Goal: Information Seeking & Learning: Find contact information

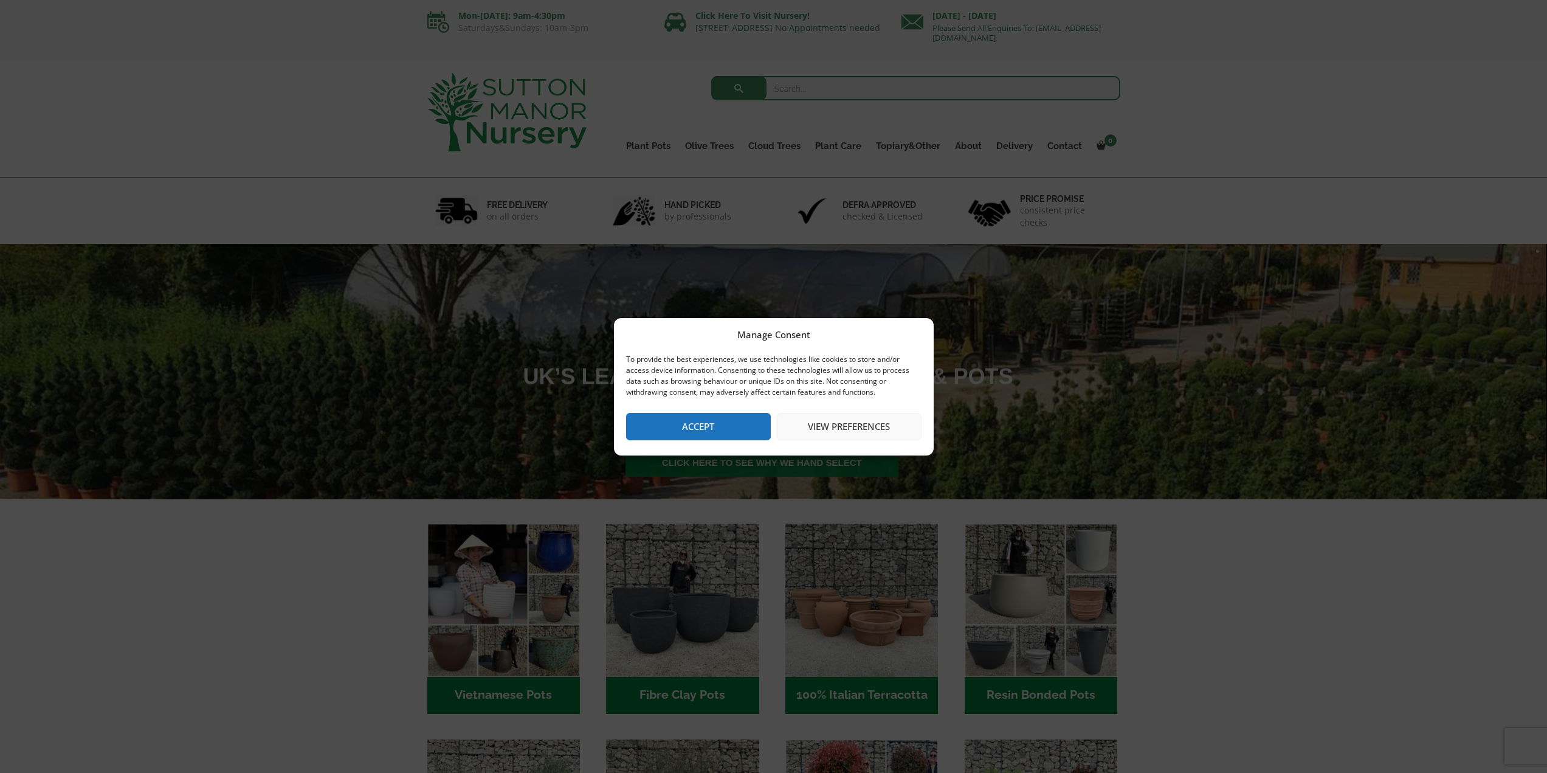
click at [746, 237] on div "Manage Consent To provide the best experiences, we use technologies like cookie…" at bounding box center [773, 386] width 1547 height 773
click at [713, 420] on button "Accept" at bounding box center [698, 426] width 145 height 27
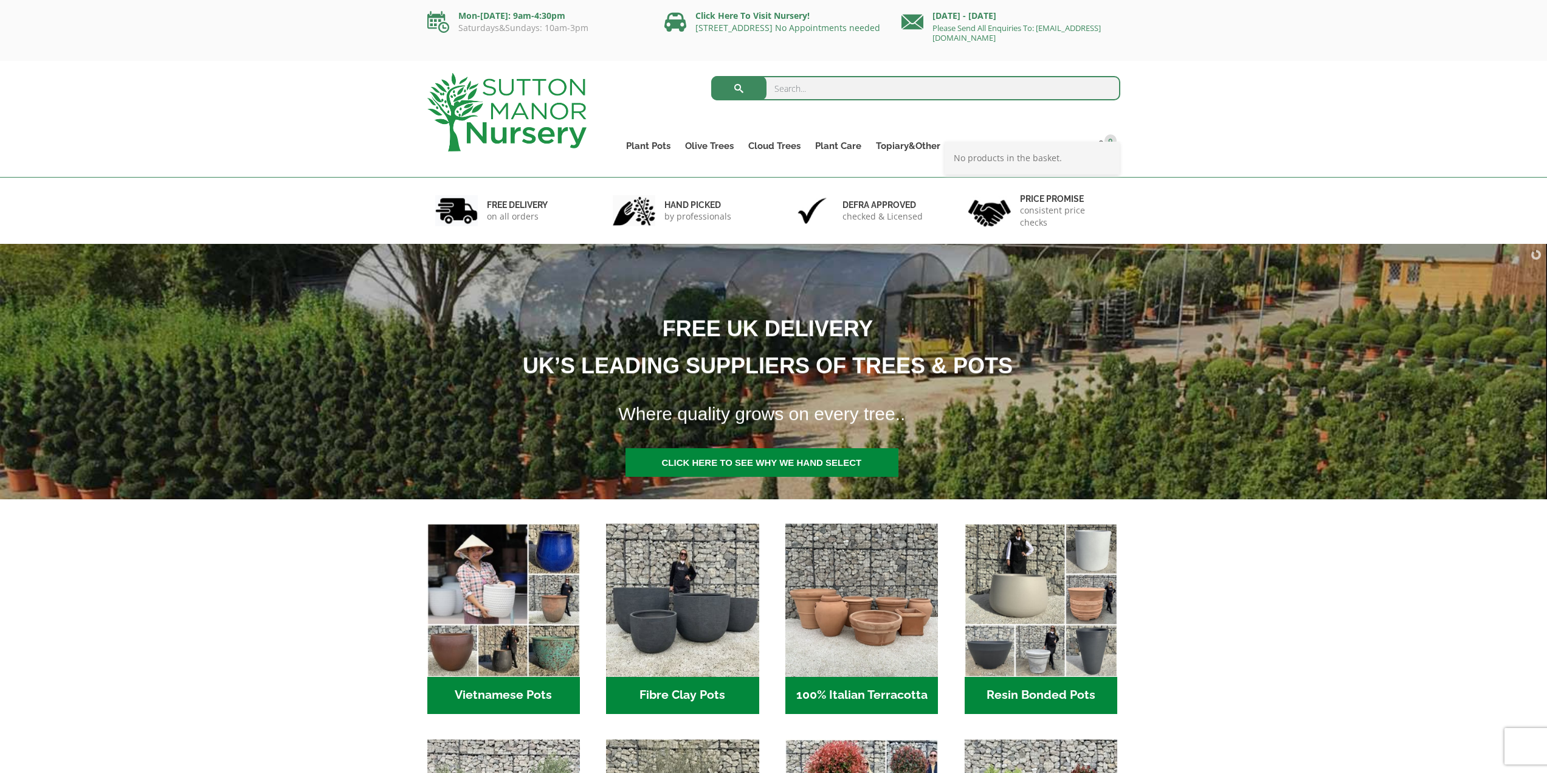
click at [1071, 147] on div "No products in the basket." at bounding box center [1032, 158] width 175 height 33
click at [1067, 142] on link "Contact" at bounding box center [1064, 145] width 49 height 17
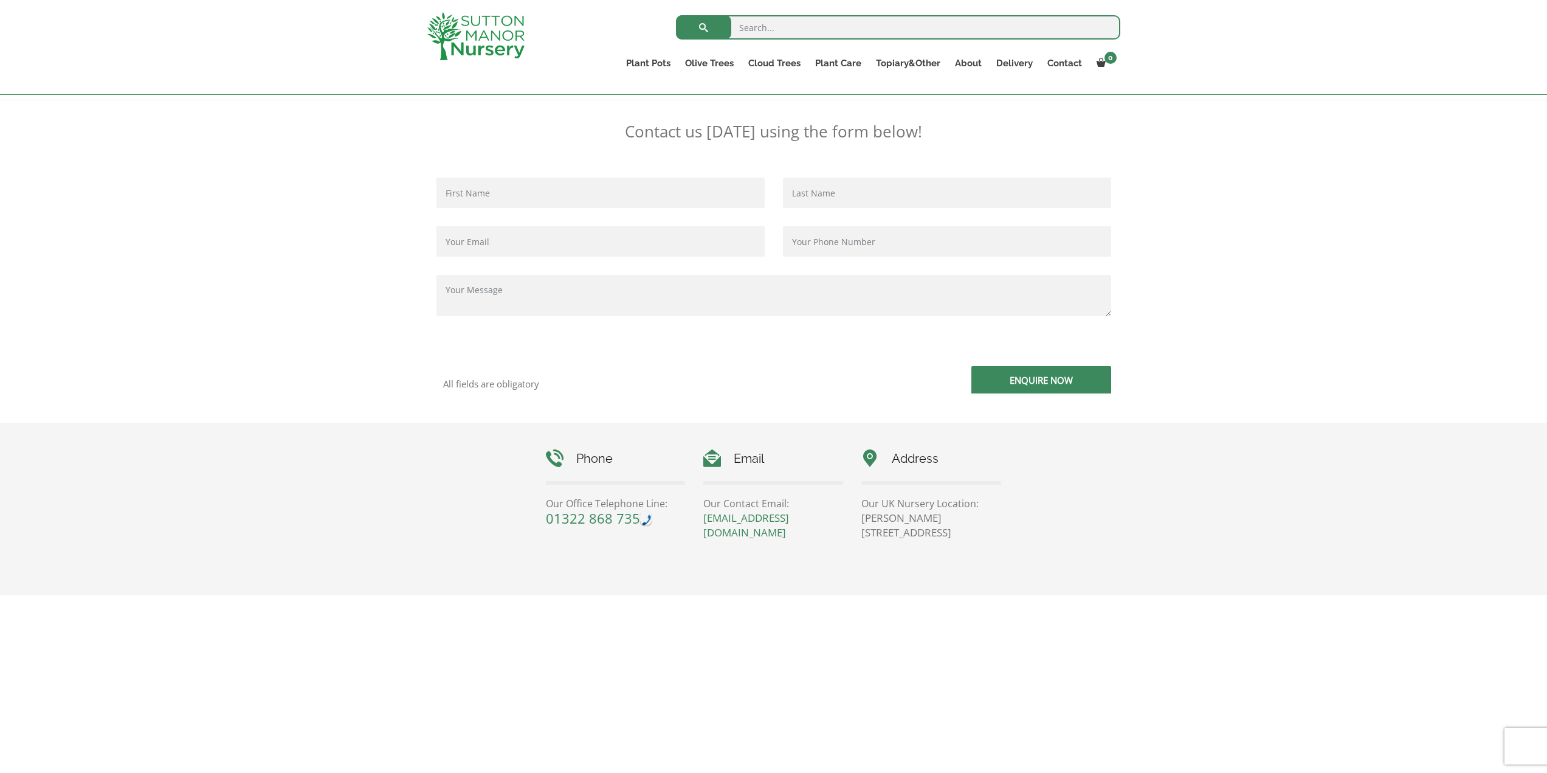
scroll to position [243, 0]
drag, startPoint x: 543, startPoint y: 504, endPoint x: 633, endPoint y: 517, distance: 91.0
click at [633, 517] on div "Phone Our Office Telephone Line: 01322 868 735" at bounding box center [616, 483] width 158 height 76
click at [626, 534] on div "Phone Our Office Telephone Line: 01322 868 735 Email Our Contact Email: enquiri…" at bounding box center [774, 490] width 474 height 91
drag, startPoint x: 711, startPoint y: 516, endPoint x: 789, endPoint y: 527, distance: 78.6
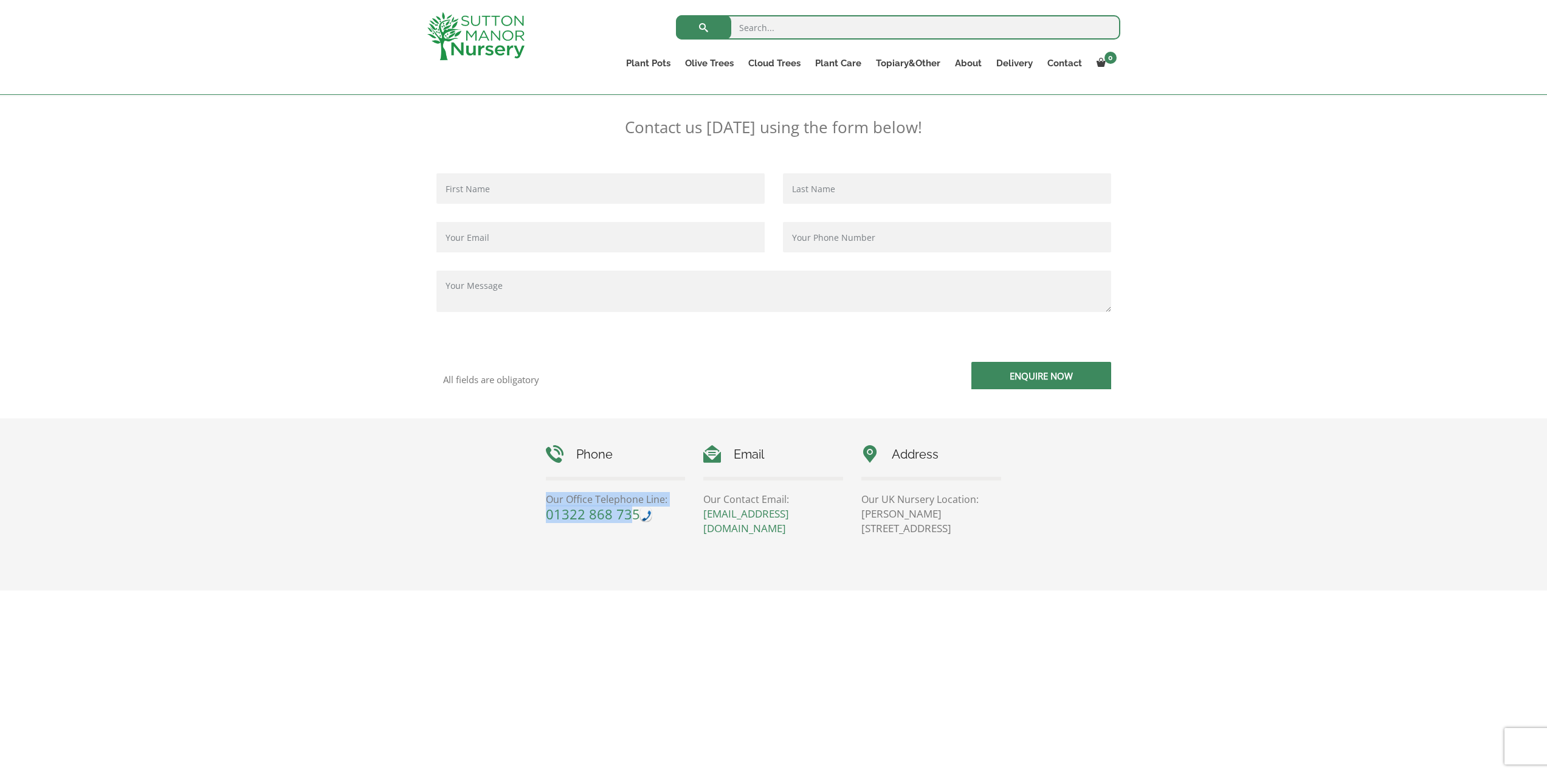
click at [789, 527] on div "Email Our Contact Email: enquiries@suttonmanornursery.co.uk" at bounding box center [773, 490] width 158 height 91
drag, startPoint x: 612, startPoint y: 529, endPoint x: 548, endPoint y: 529, distance: 63.2
click at [610, 529] on div "Phone Our Office Telephone Line: 01322 868 735 Email Our Contact Email: enquiri…" at bounding box center [774, 490] width 474 height 91
drag, startPoint x: 556, startPoint y: 515, endPoint x: 635, endPoint y: 519, distance: 78.6
click at [635, 519] on div "Phone Our Office Telephone Line: 01322 868 735" at bounding box center [616, 483] width 158 height 76
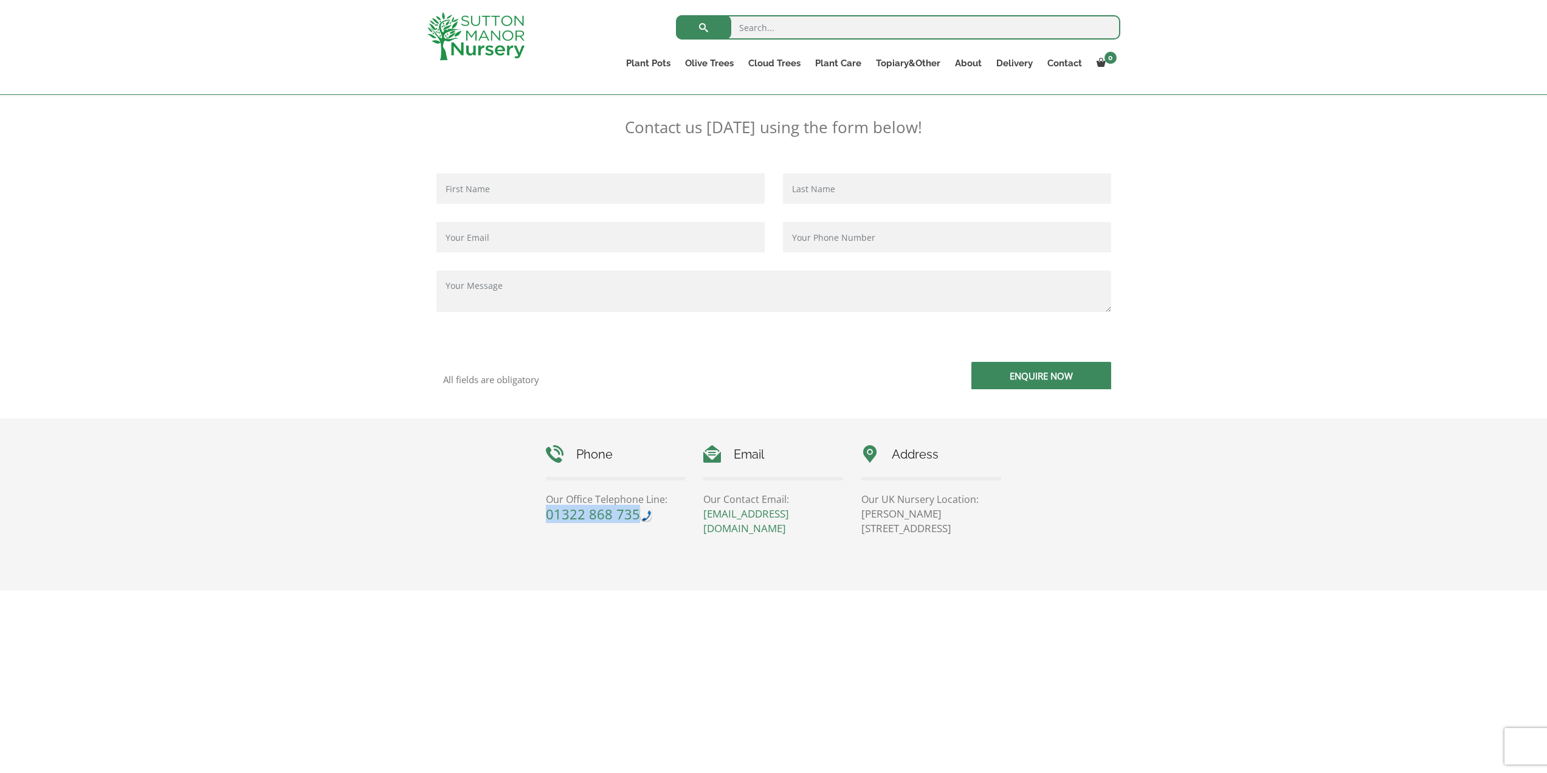
copy link "01322 868 735"
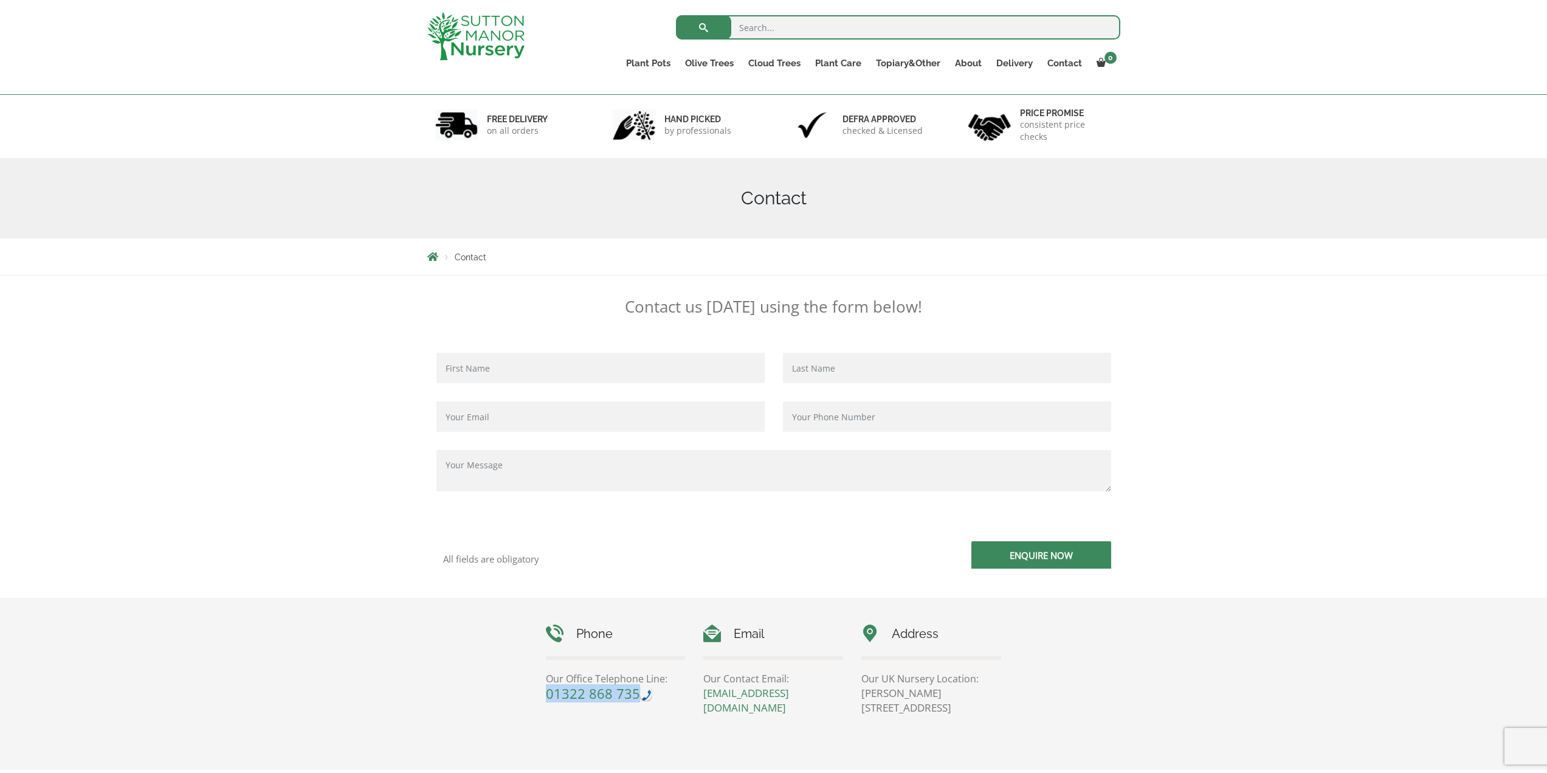
scroll to position [61, 0]
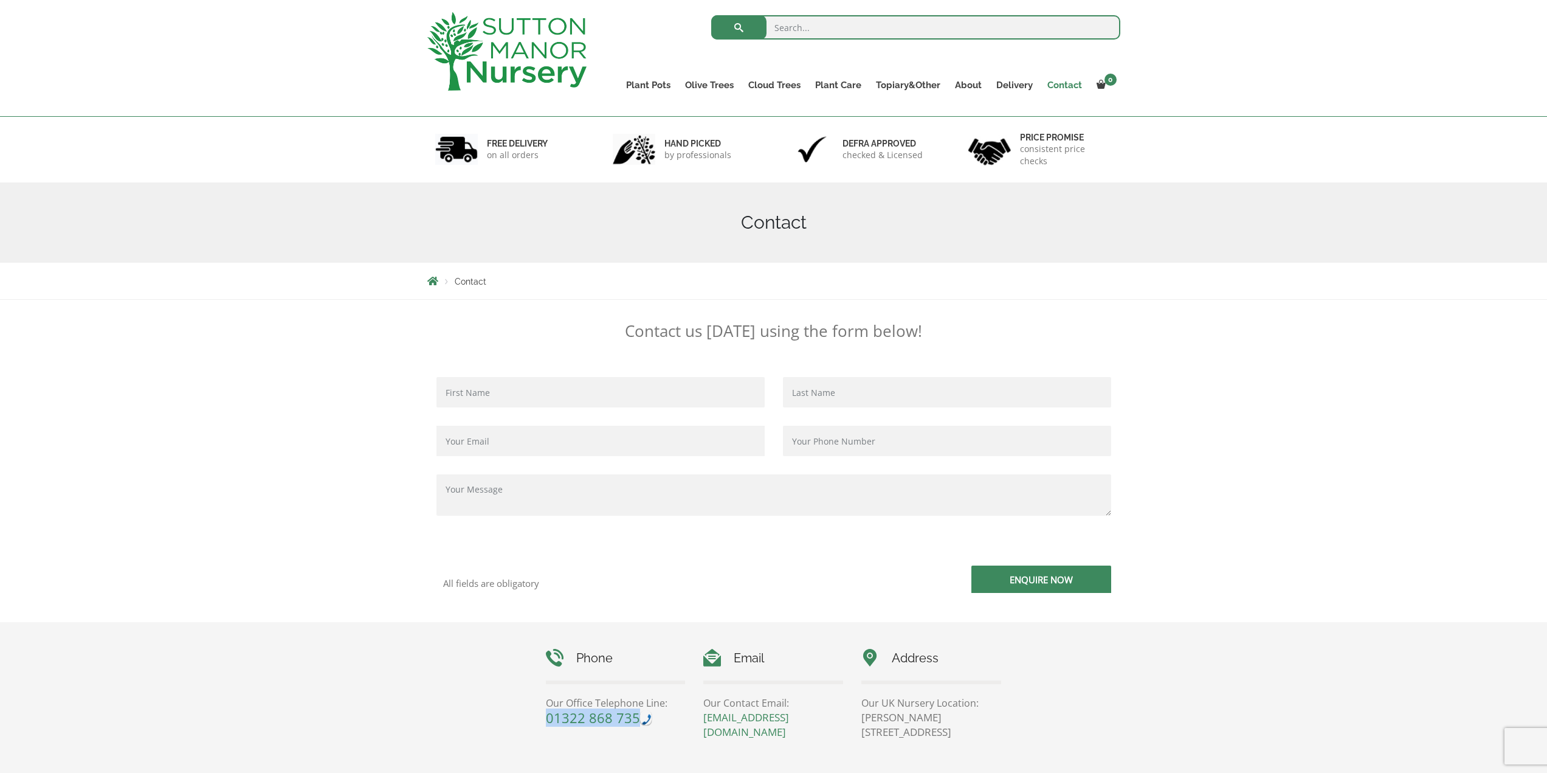
click at [1064, 83] on link "Contact" at bounding box center [1064, 85] width 49 height 17
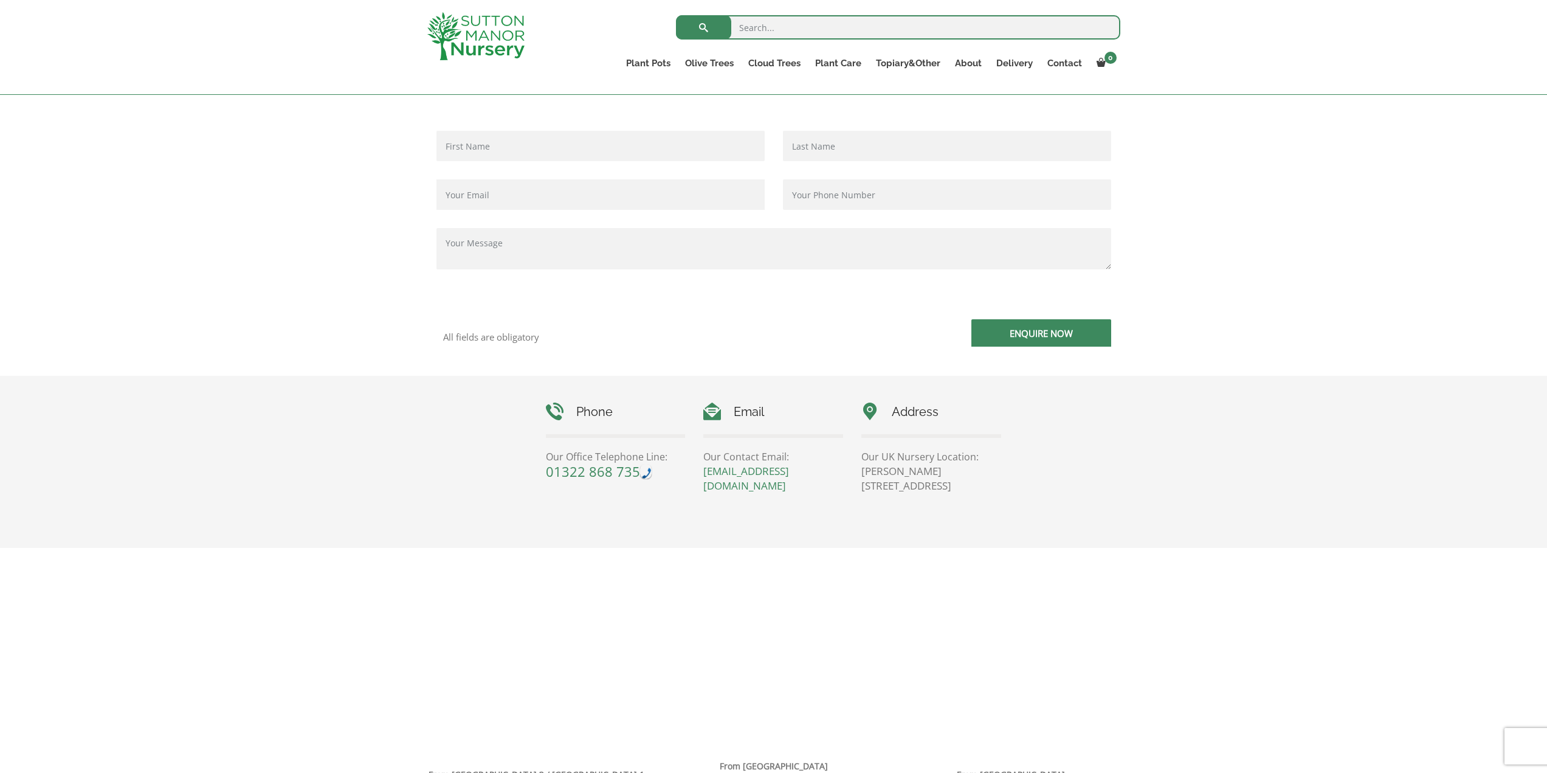
scroll to position [304, 0]
